Goal: Task Accomplishment & Management: Complete application form

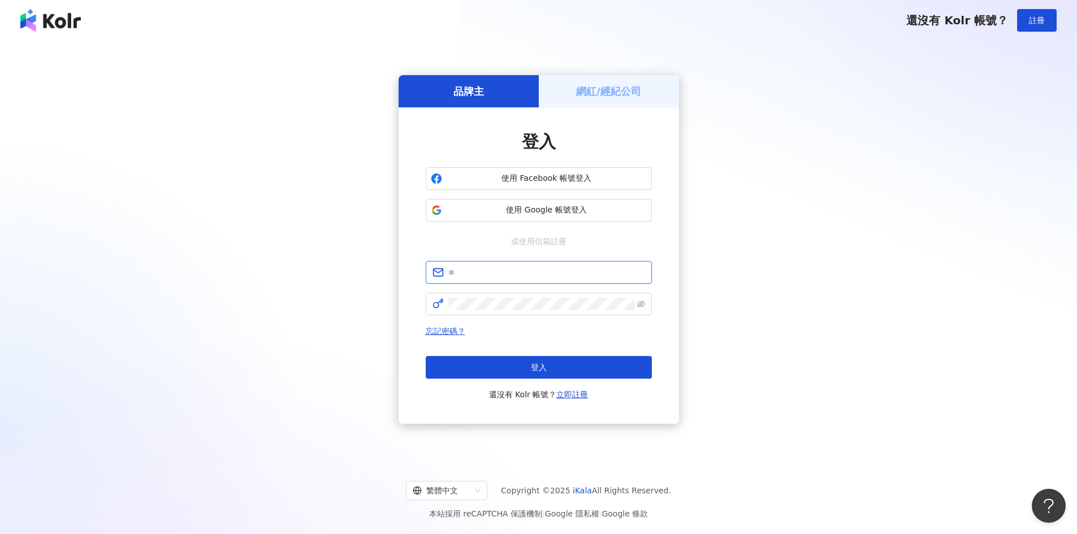
type input "**********"
click at [511, 96] on div "品牌主" at bounding box center [469, 91] width 140 height 32
click at [586, 92] on h5 "網紅/經紀公司" at bounding box center [608, 91] width 65 height 14
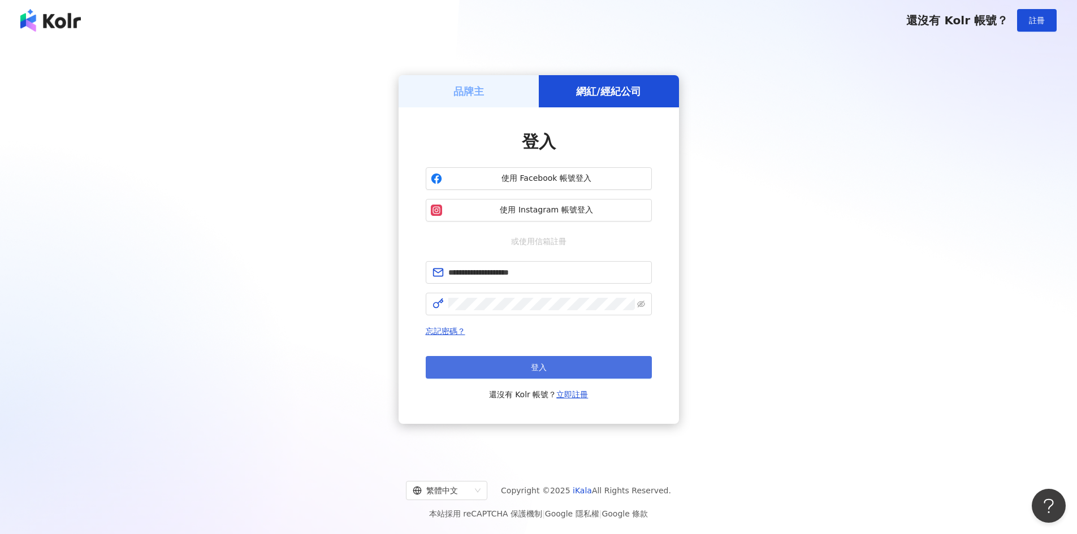
click at [536, 374] on button "登入" at bounding box center [539, 367] width 226 height 23
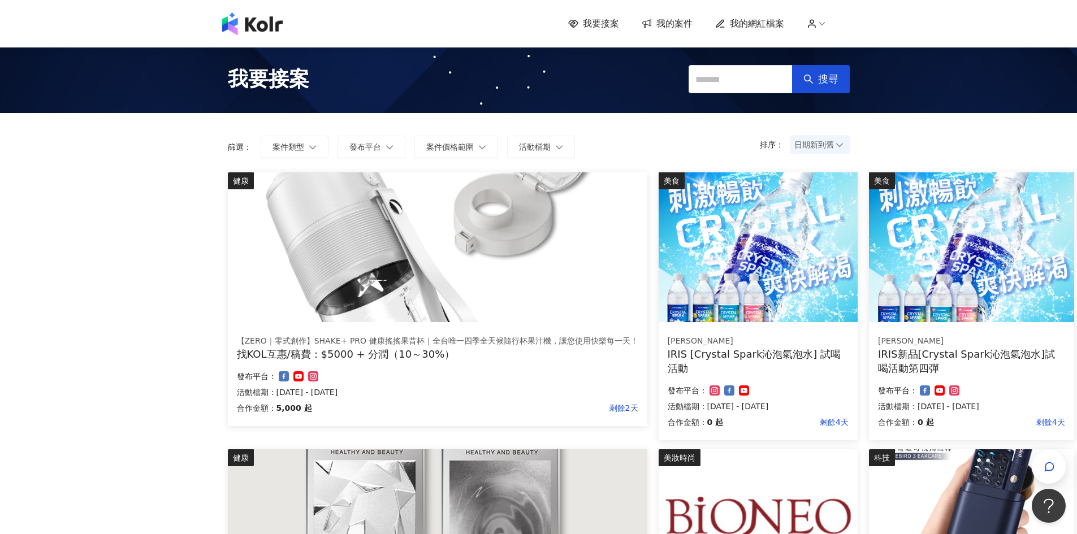
click at [612, 15] on div "我要接案 我的案件 我的網紅檔案" at bounding box center [539, 23] width 645 height 23
click at [609, 26] on span "我要接案" at bounding box center [601, 24] width 36 height 12
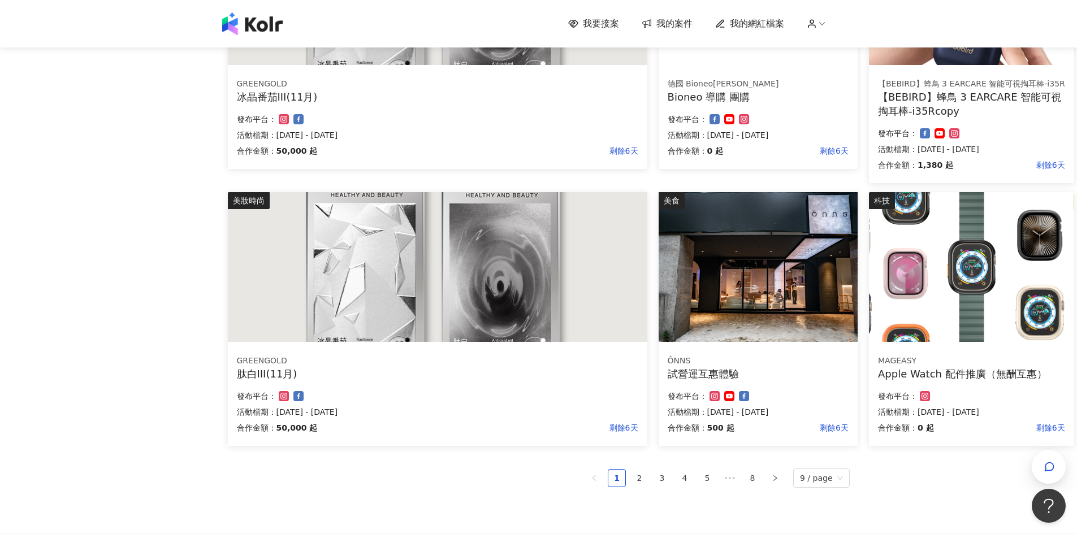
scroll to position [565, 0]
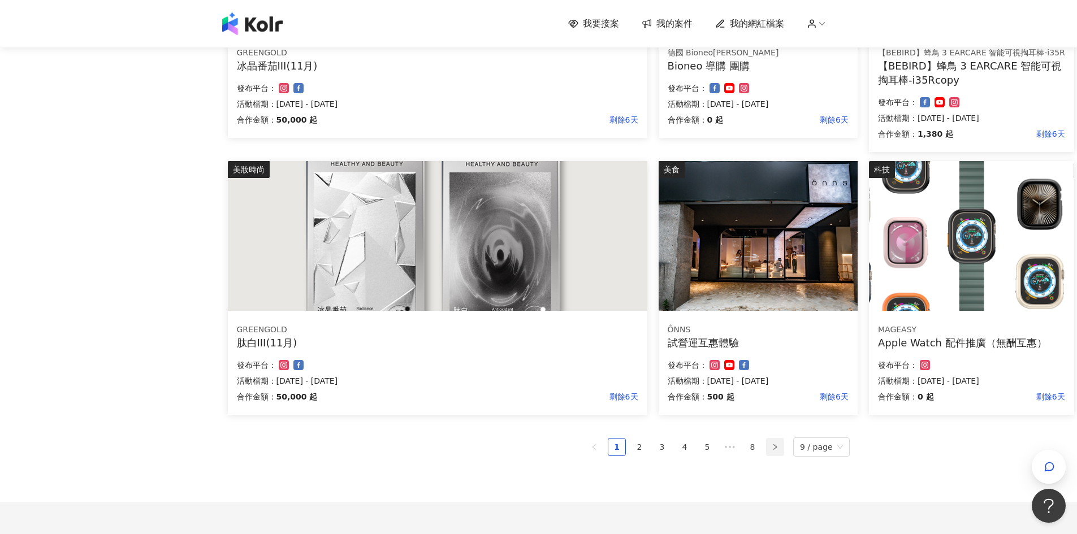
click at [778, 447] on icon "right" at bounding box center [775, 447] width 7 height 7
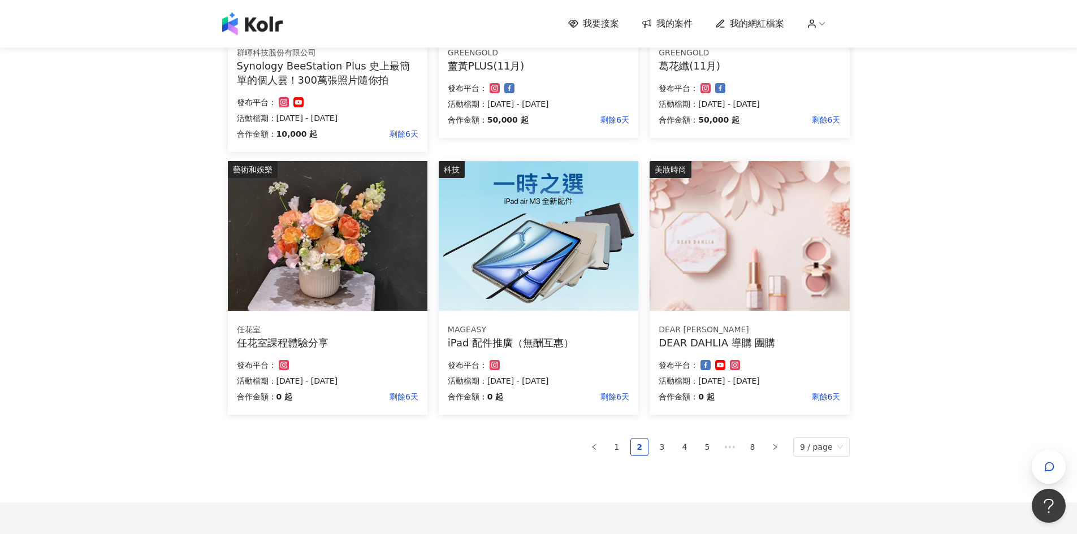
click at [778, 290] on img at bounding box center [750, 236] width 200 height 150
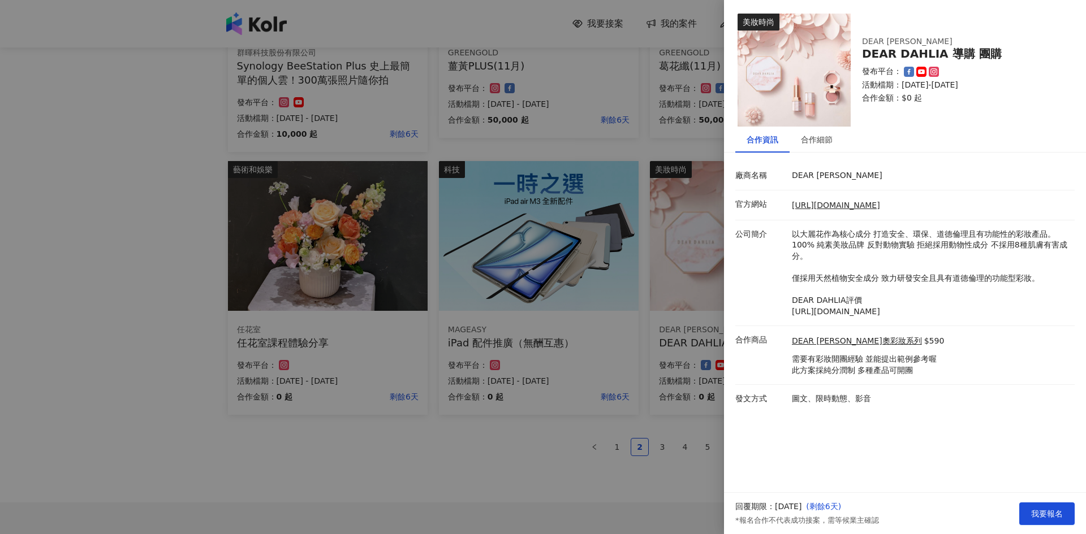
click at [680, 486] on div at bounding box center [543, 267] width 1086 height 534
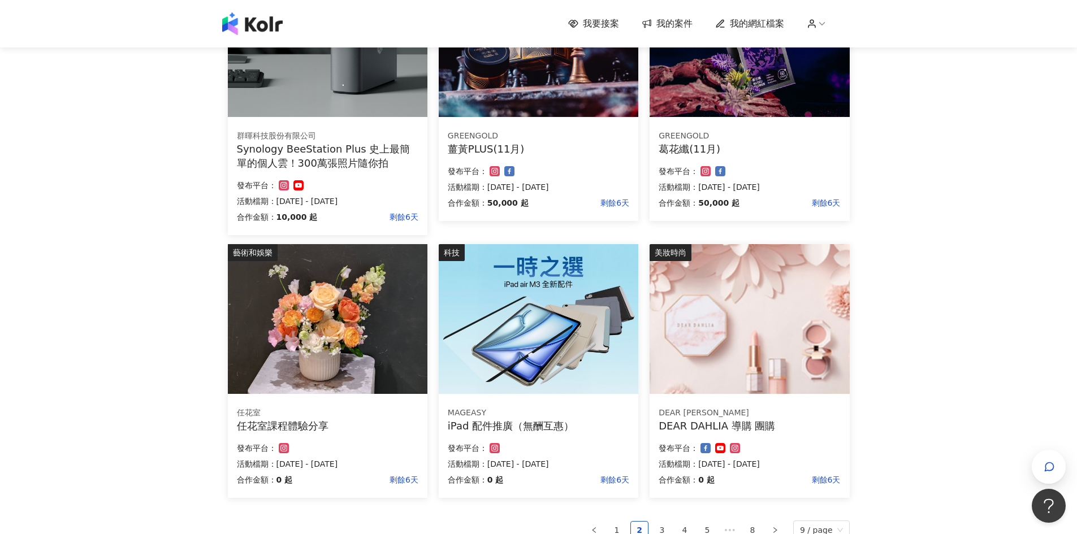
scroll to position [452, 0]
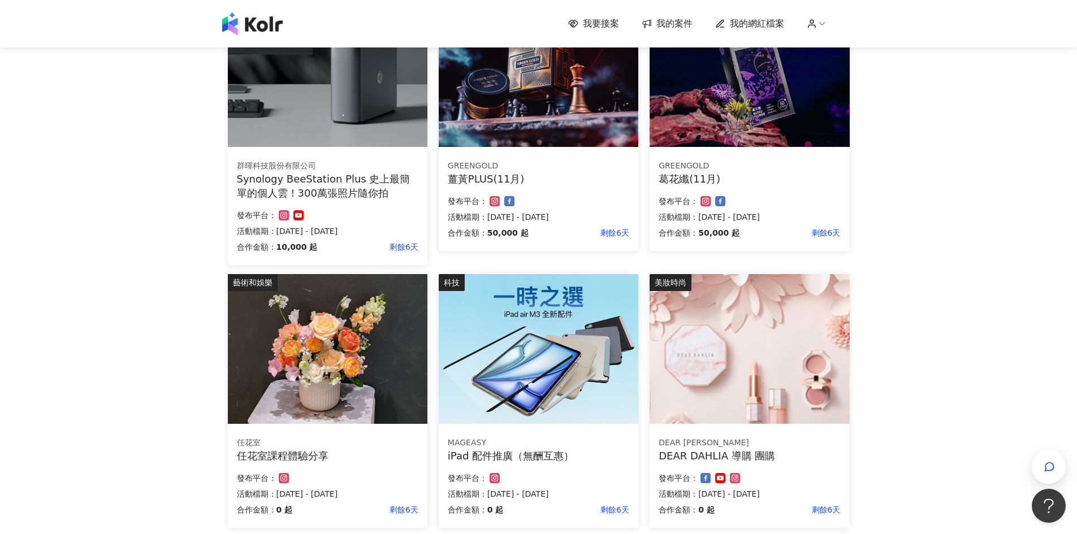
click at [599, 419] on img at bounding box center [539, 349] width 200 height 150
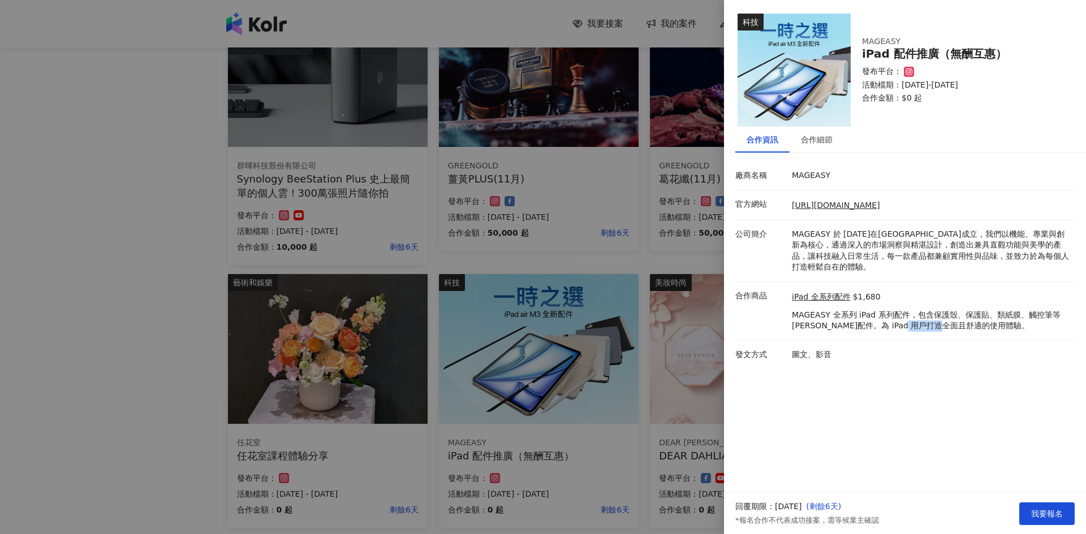
drag, startPoint x: 970, startPoint y: 327, endPoint x: 996, endPoint y: 335, distance: 27.4
click at [935, 330] on p "MAGEASY 全系列 iPad 系列配件，包含保護殼、保護貼、類紙膜、觸控筆等周邊配件。為 iPad 用戶打造全面且舒適的使用體驗。" at bounding box center [930, 321] width 277 height 22
click at [1005, 335] on li "合作商品 iPad 全系列配件 $1,680 MAGEASY 全系列 iPad 系列配件，包含保護殼、保護貼、類紙膜、觸控筆等周邊配件。為 iPad 用戶打造…" at bounding box center [904, 311] width 339 height 59
click at [1042, 520] on button "我要報名" at bounding box center [1046, 514] width 55 height 23
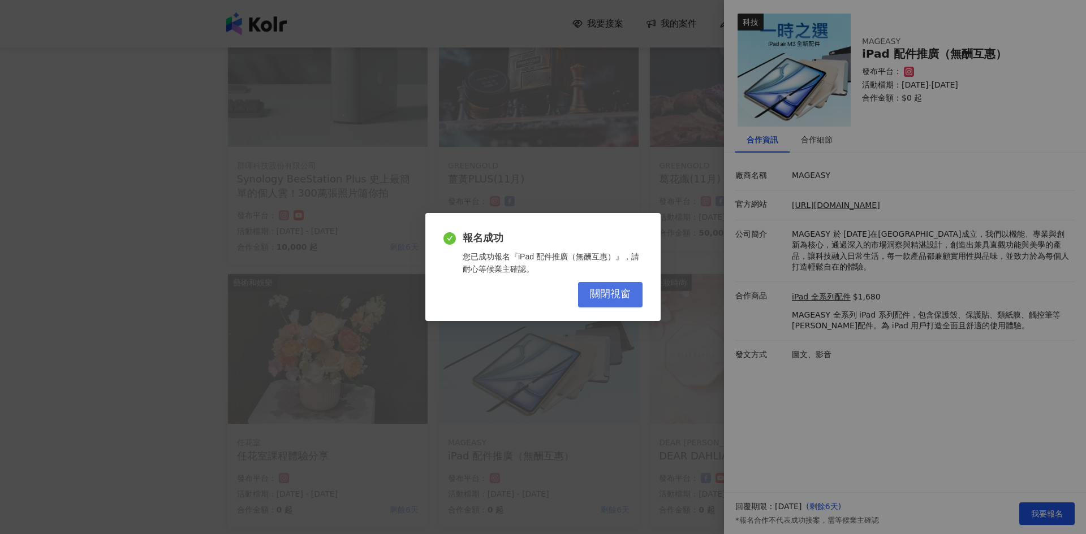
click at [600, 296] on span "關閉視窗" at bounding box center [610, 294] width 41 height 12
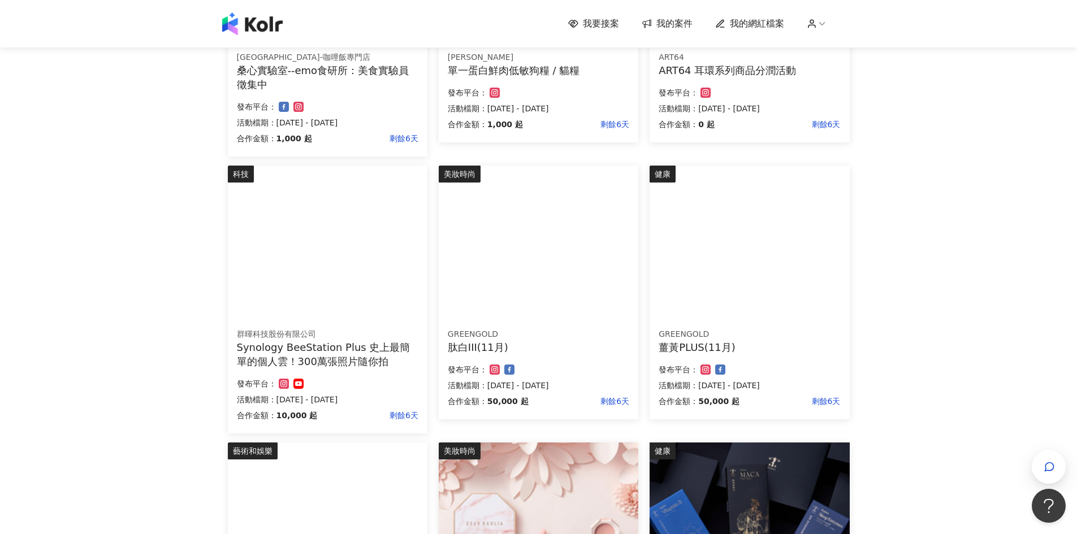
scroll to position [283, 0]
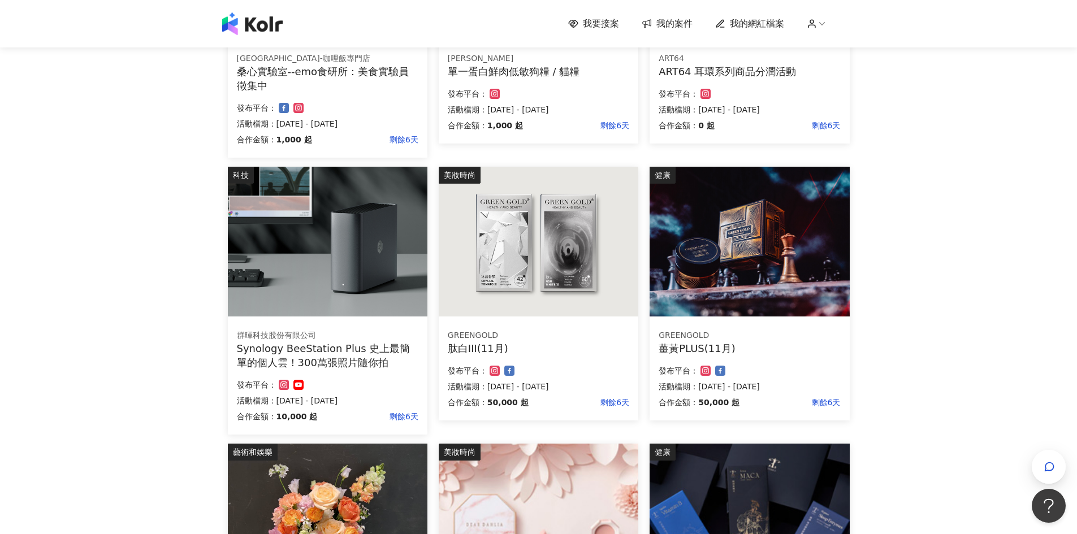
click at [822, 14] on div "我要接案 我的案件 我的網紅檔案" at bounding box center [539, 23] width 645 height 23
click at [817, 20] on icon at bounding box center [812, 24] width 10 height 10
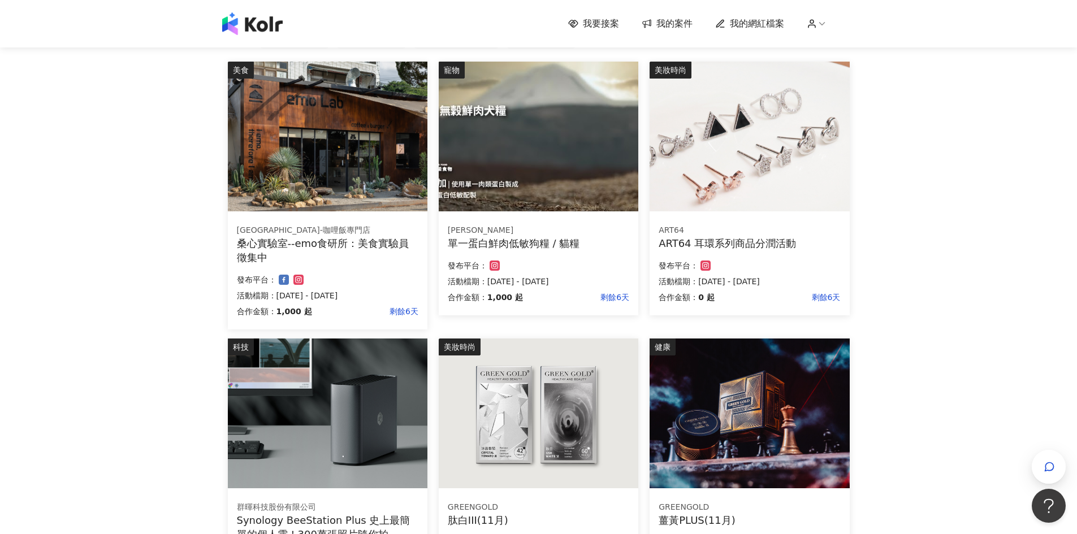
scroll to position [57, 0]
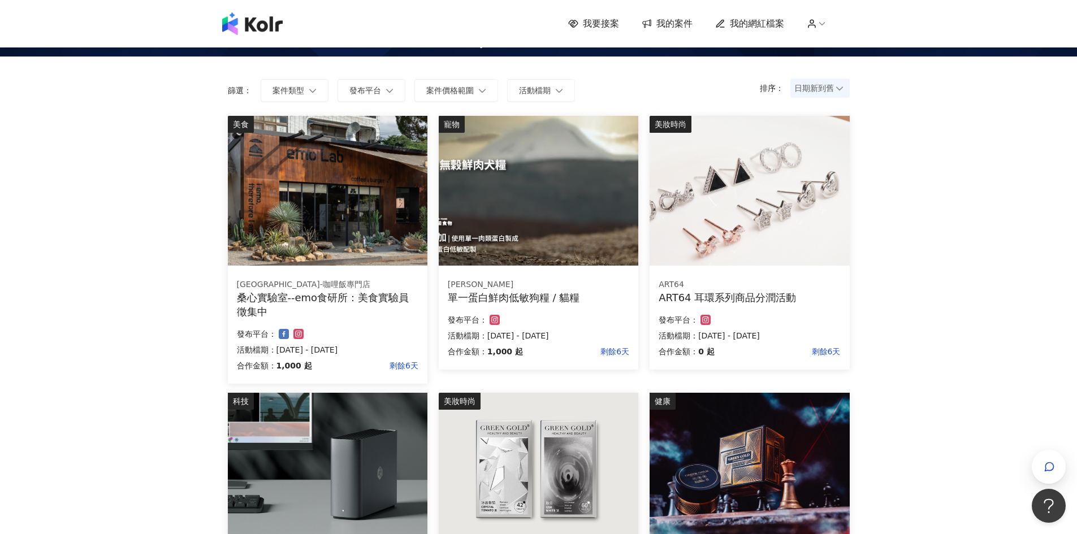
click at [934, 152] on div "我要接案 我的案件 我的網紅檔案 我要接案 搜尋 排序： 日期新到舊 篩選： 案件類型 發布平台 案件價格範圍 活動檔期 清除 套用 美食 山上山下-咖哩飯專…" at bounding box center [538, 540] width 1077 height 1194
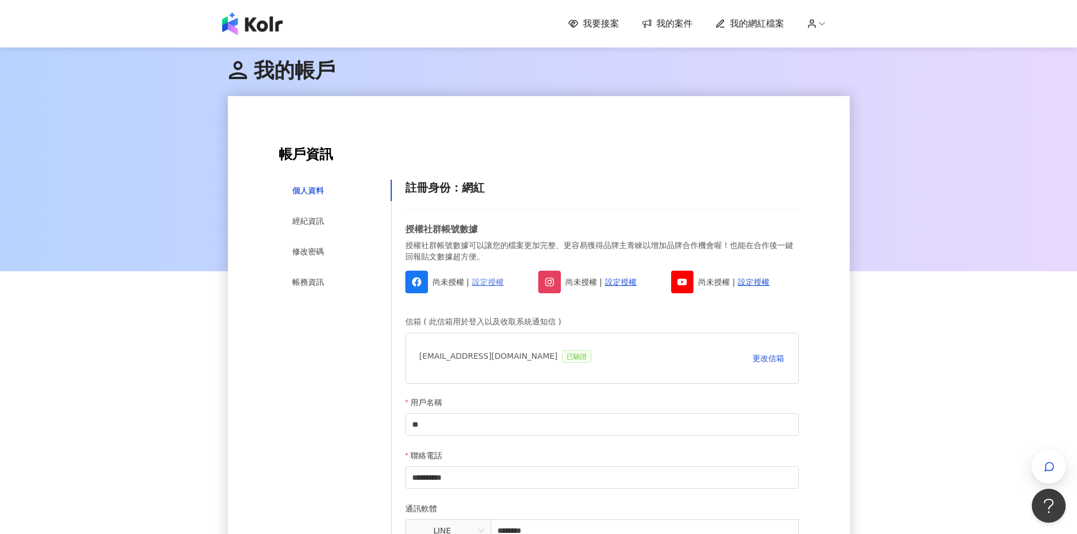
click at [488, 280] on link "設定授權" at bounding box center [488, 282] width 32 height 12
